Goal: Task Accomplishment & Management: Use online tool/utility

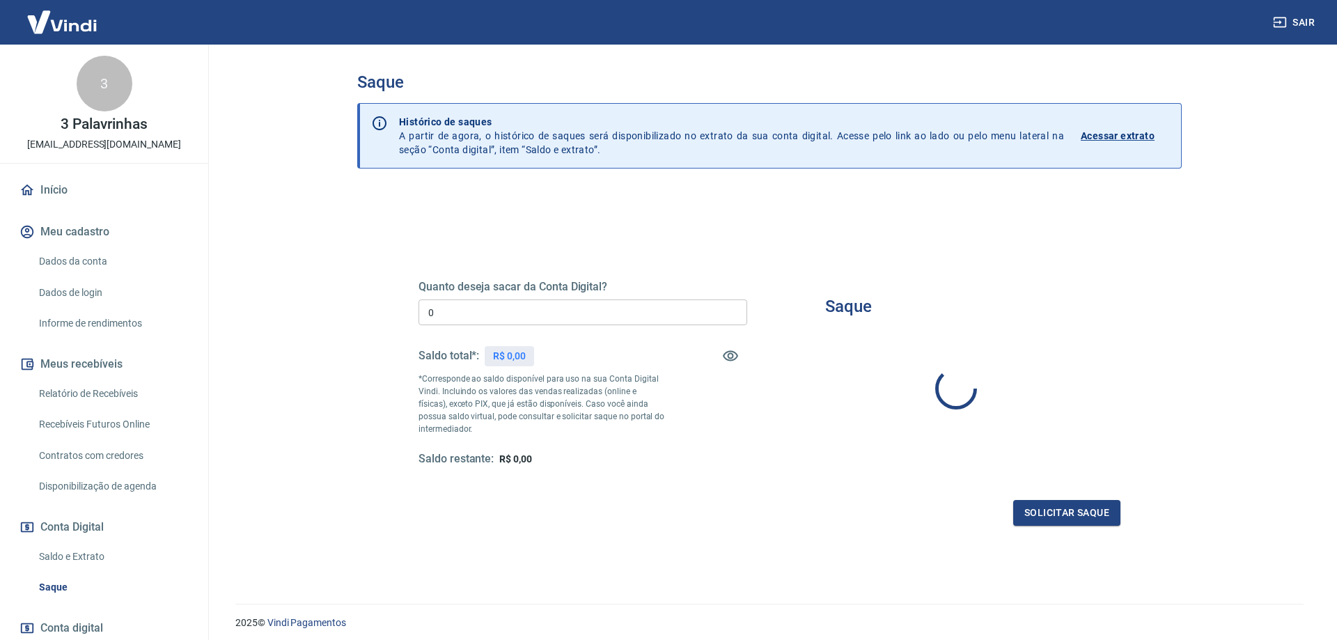
type input "R$ 0,00"
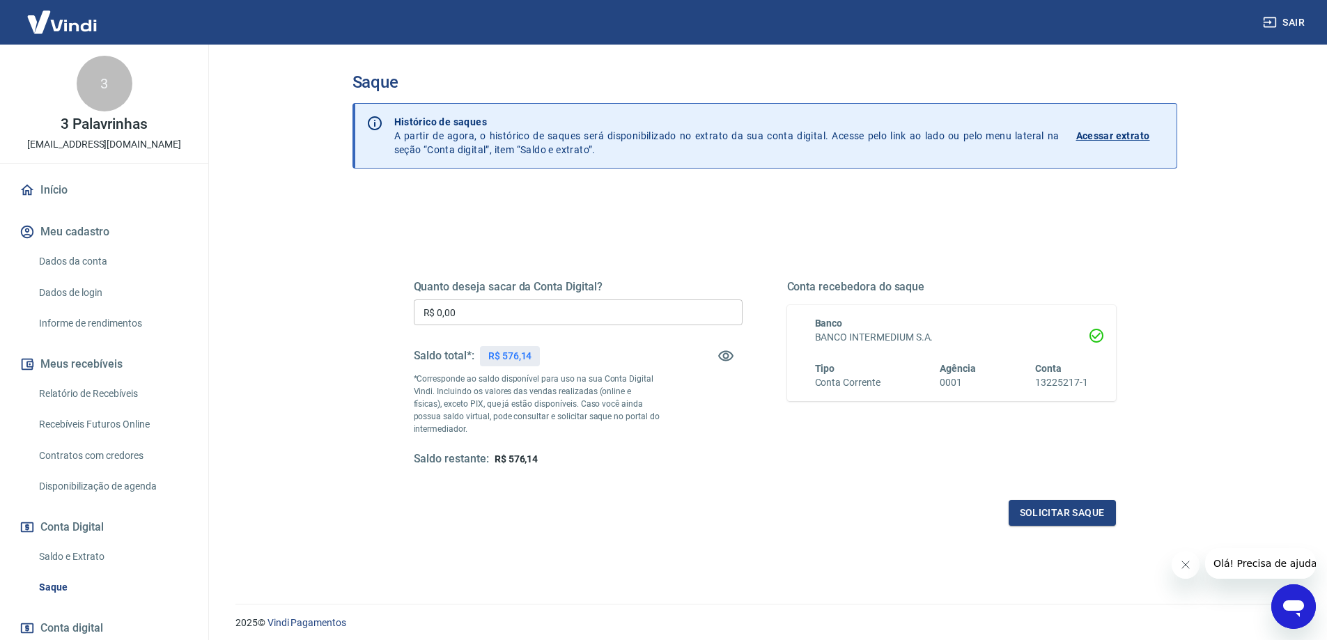
click at [659, 313] on input "R$ 0,00" at bounding box center [578, 312] width 329 height 26
type input "R$ 576,00"
click at [1055, 513] on button "Solicitar saque" at bounding box center [1061, 513] width 107 height 26
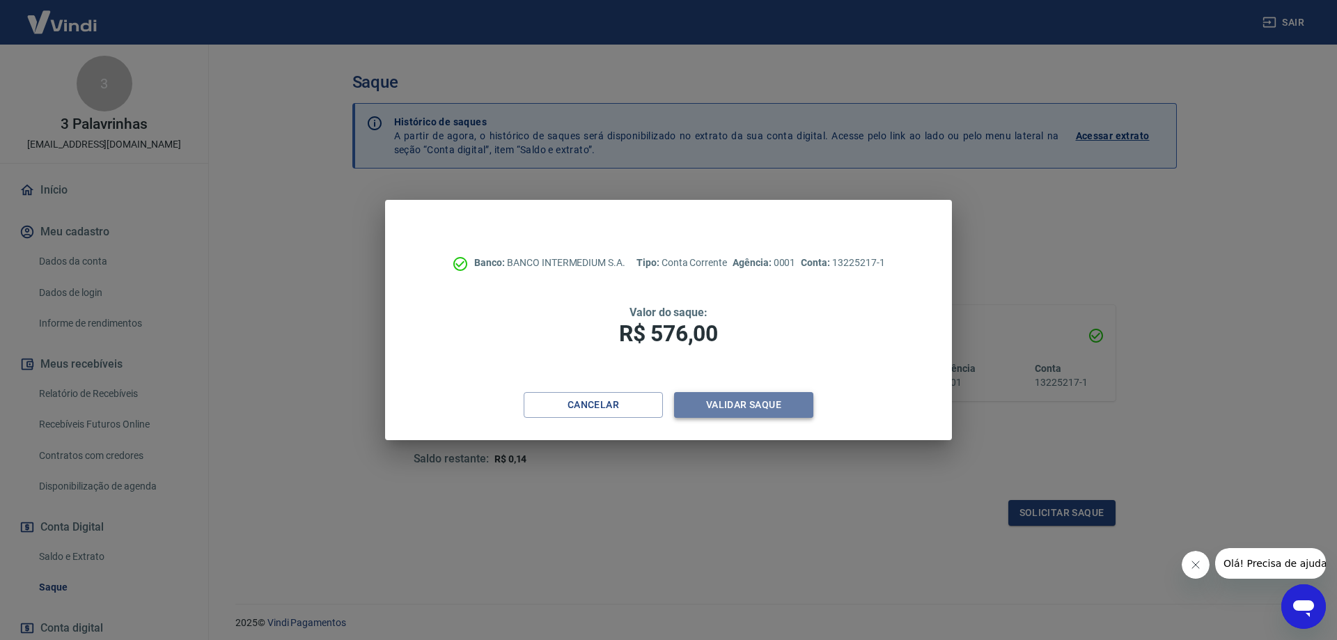
click at [766, 403] on button "Validar saque" at bounding box center [743, 405] width 139 height 26
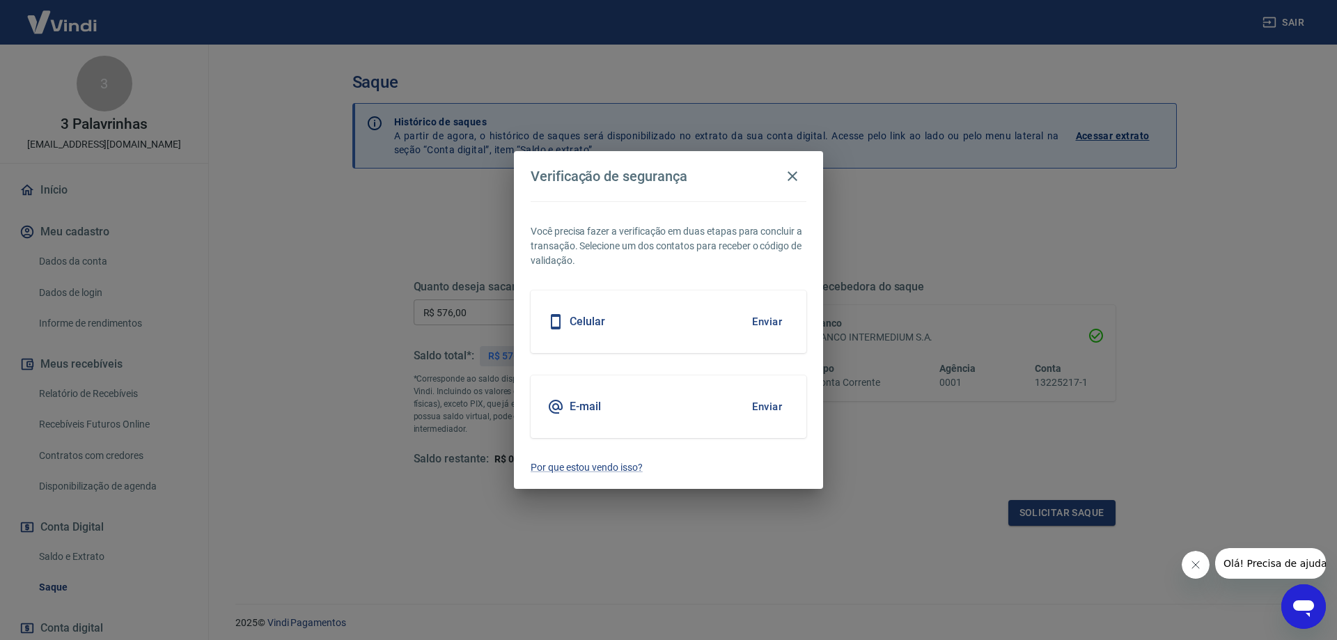
click at [763, 397] on button "Enviar" at bounding box center [766, 406] width 45 height 29
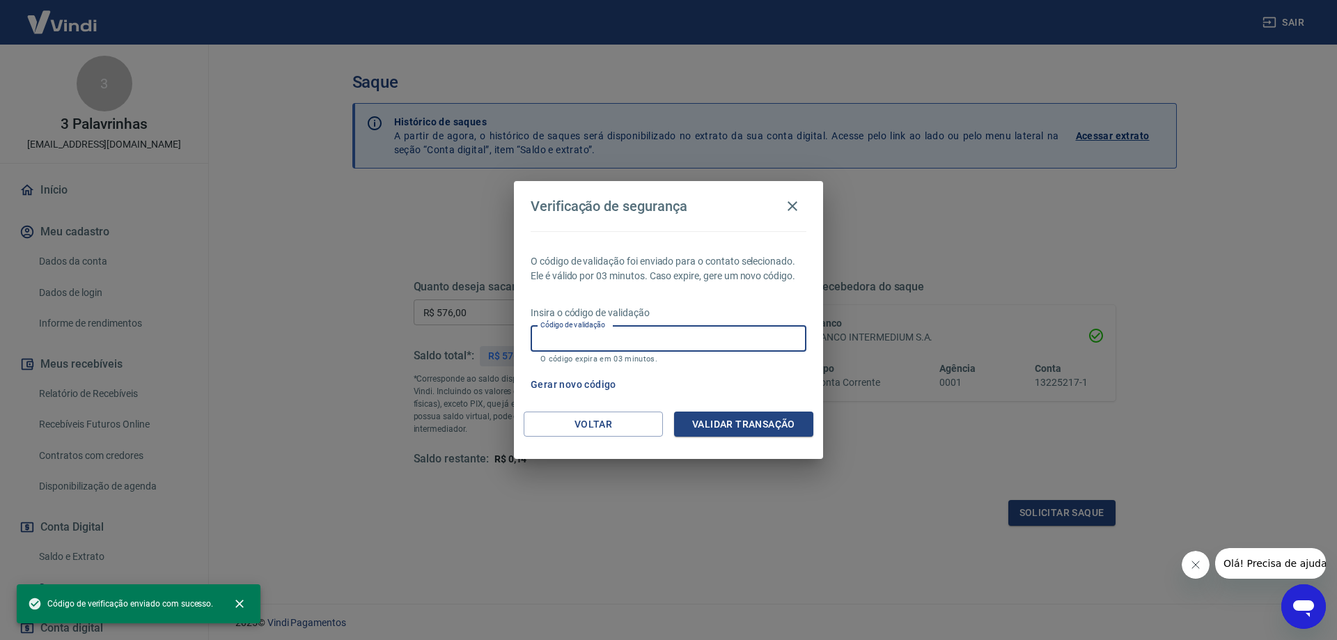
click at [729, 343] on input "Código de validação" at bounding box center [669, 339] width 276 height 26
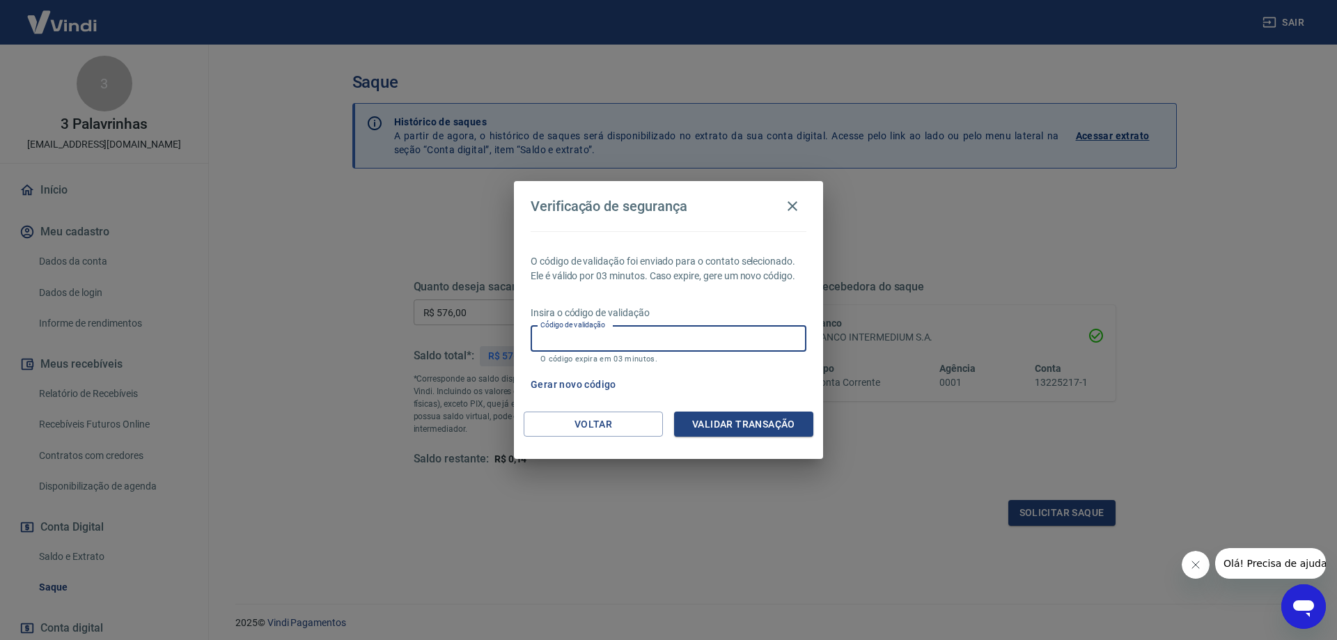
click at [665, 334] on input "Código de validação" at bounding box center [669, 339] width 276 height 26
type input "970827"
click at [739, 429] on button "Validar transação" at bounding box center [743, 425] width 139 height 26
